Goal: Task Accomplishment & Management: Manage account settings

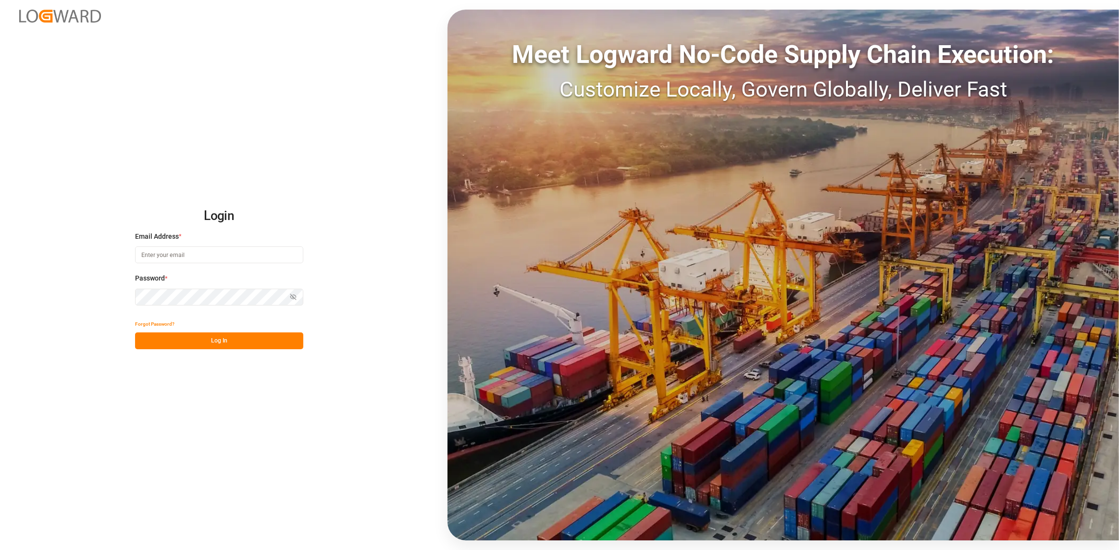
click at [217, 259] on input at bounding box center [219, 255] width 168 height 17
type input "[PERSON_NAME][EMAIL_ADDRESS][DOMAIN_NAME]"
click at [215, 288] on div "Password * Show password Password is required." at bounding box center [219, 295] width 168 height 42
drag, startPoint x: 227, startPoint y: 346, endPoint x: 227, endPoint y: 353, distance: 7.2
click at [227, 346] on button "Log In" at bounding box center [219, 341] width 168 height 17
